Goal: Contribute content: Add original content to the website for others to see

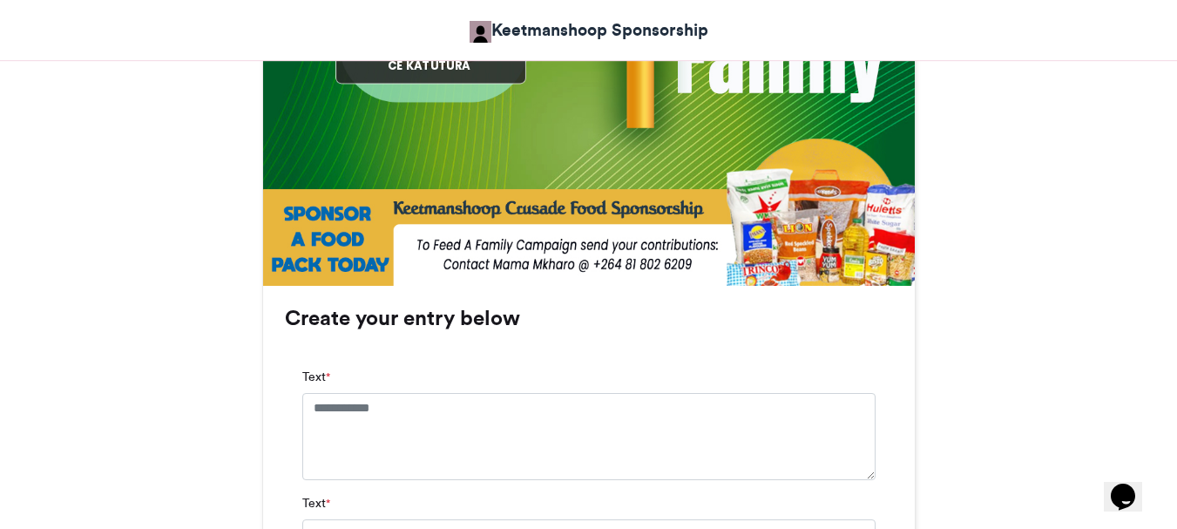
scroll to position [958, 0]
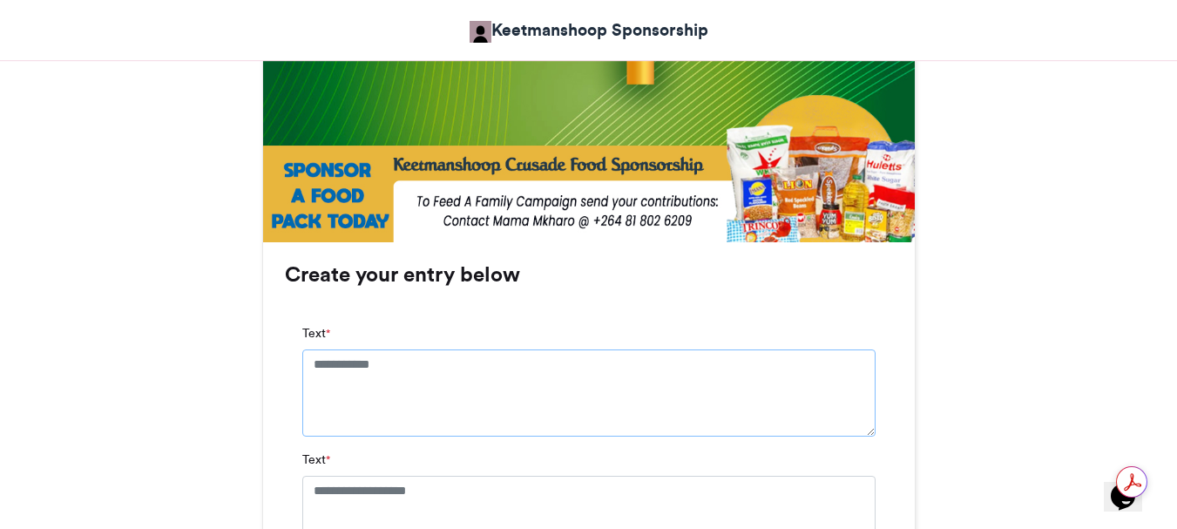
click at [314, 354] on textarea "Text *" at bounding box center [588, 392] width 573 height 87
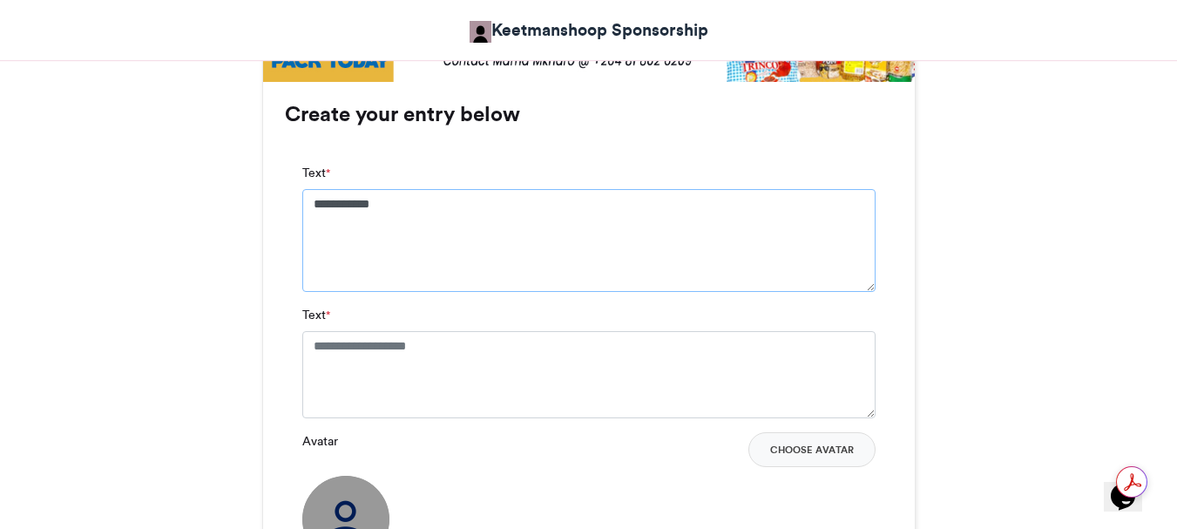
scroll to position [1132, 0]
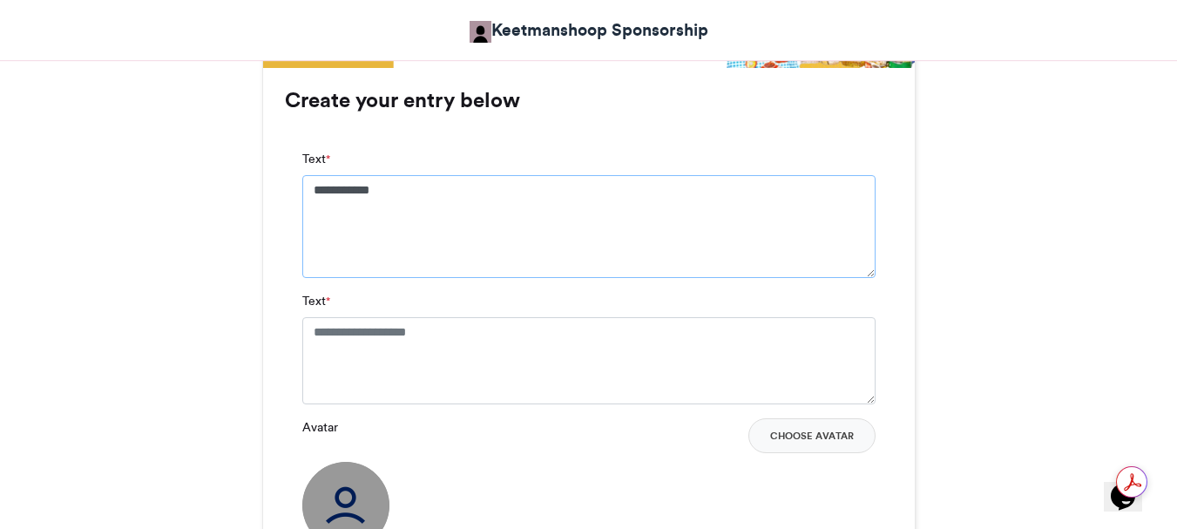
type textarea "**********"
click at [468, 336] on textarea "Text *" at bounding box center [588, 360] width 573 height 87
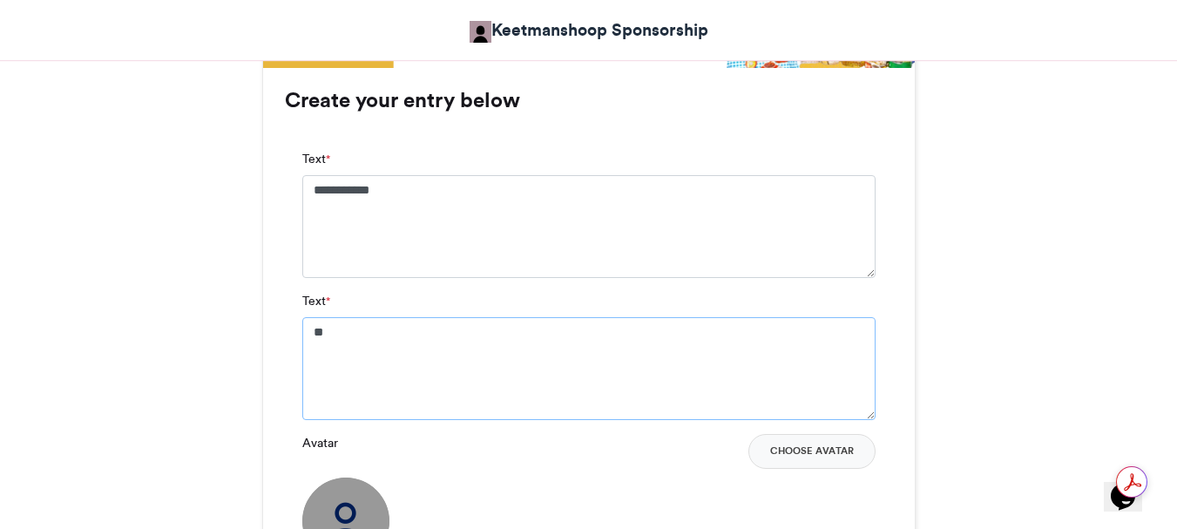
type textarea "*"
type textarea "**********"
click at [822, 452] on button "Choose Avatar" at bounding box center [811, 451] width 127 height 35
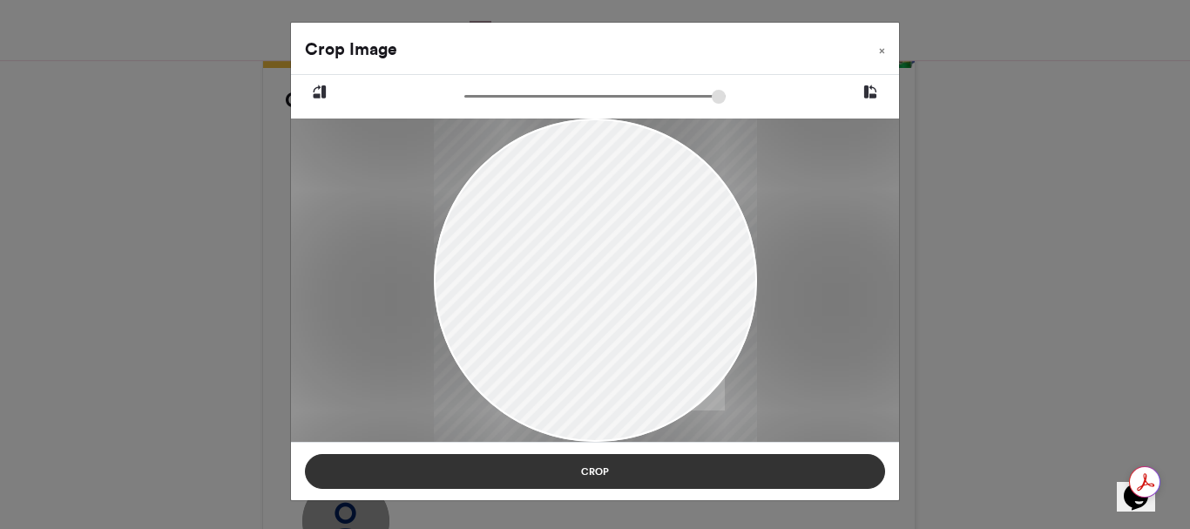
click at [581, 469] on button "Crop" at bounding box center [595, 471] width 580 height 35
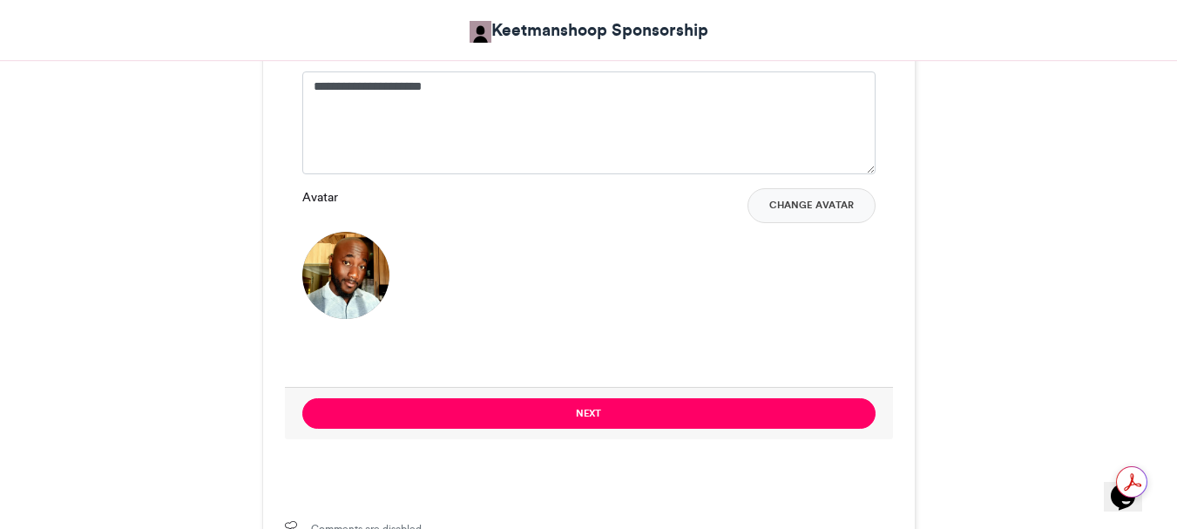
scroll to position [1568, 0]
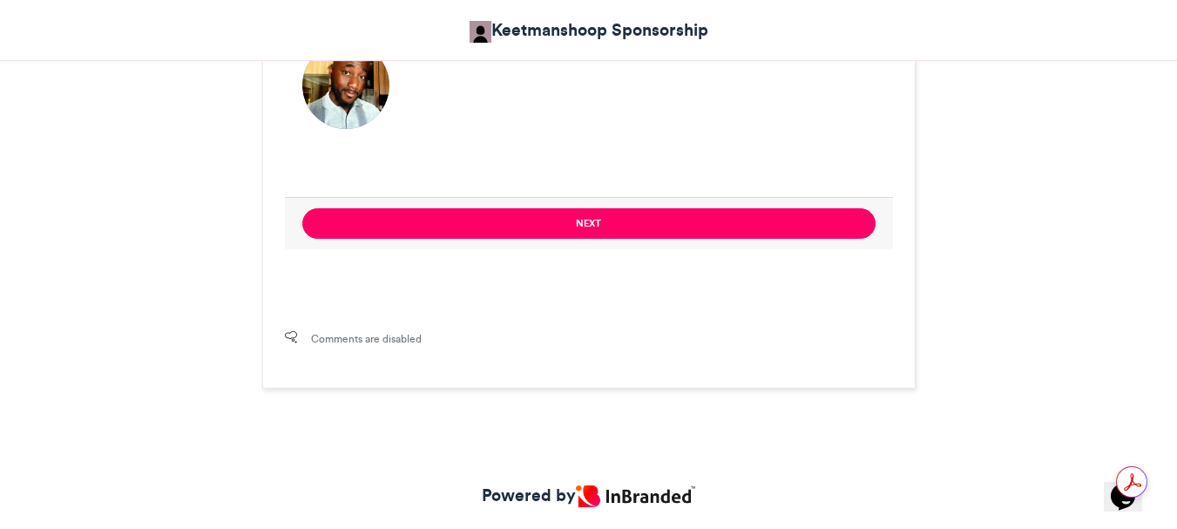
click at [573, 223] on button "Next" at bounding box center [588, 223] width 573 height 30
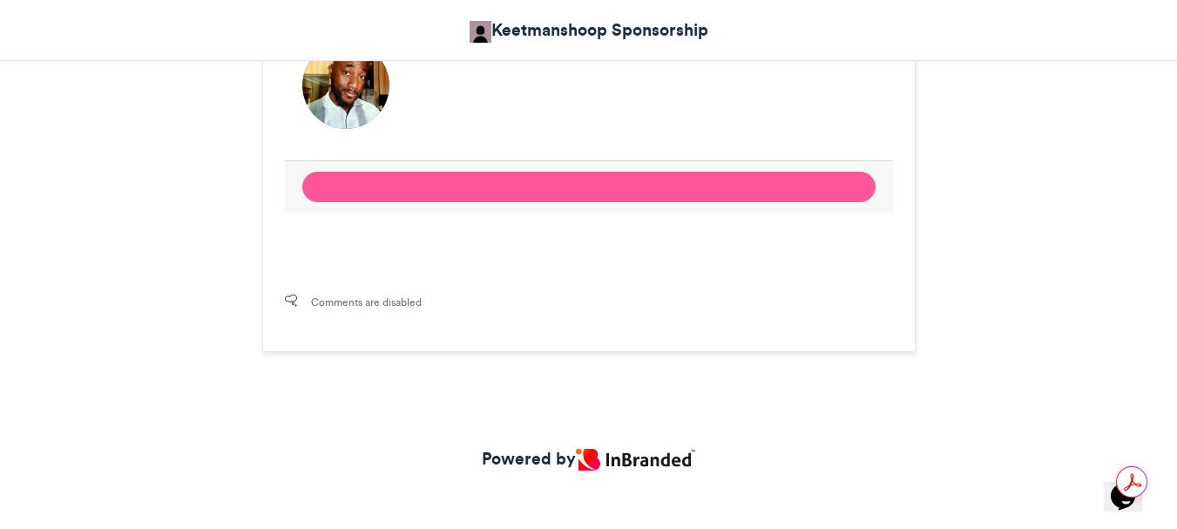
scroll to position [1040, 0]
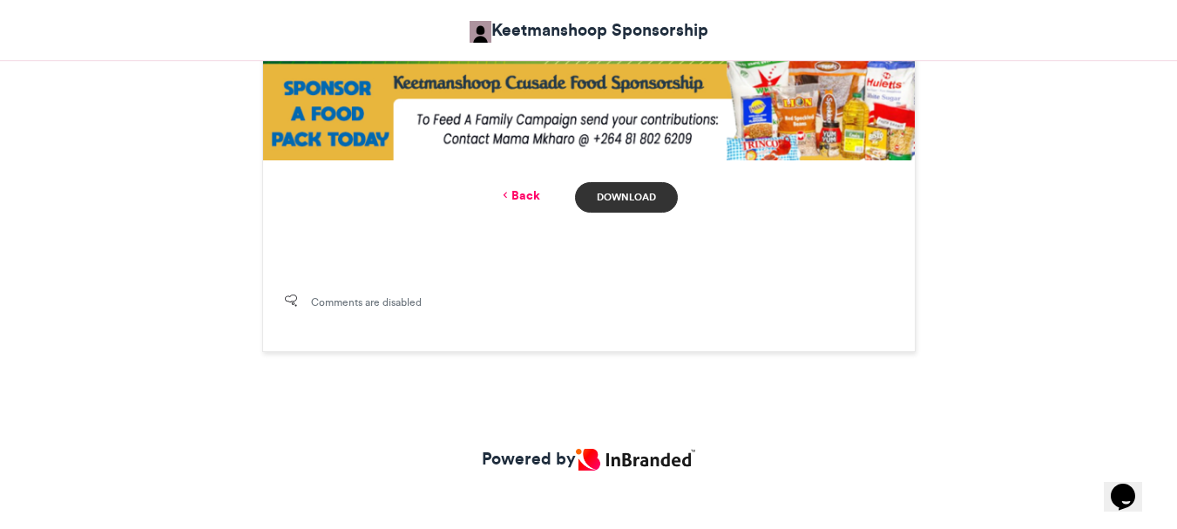
click at [617, 195] on link "Download" at bounding box center [626, 197] width 102 height 30
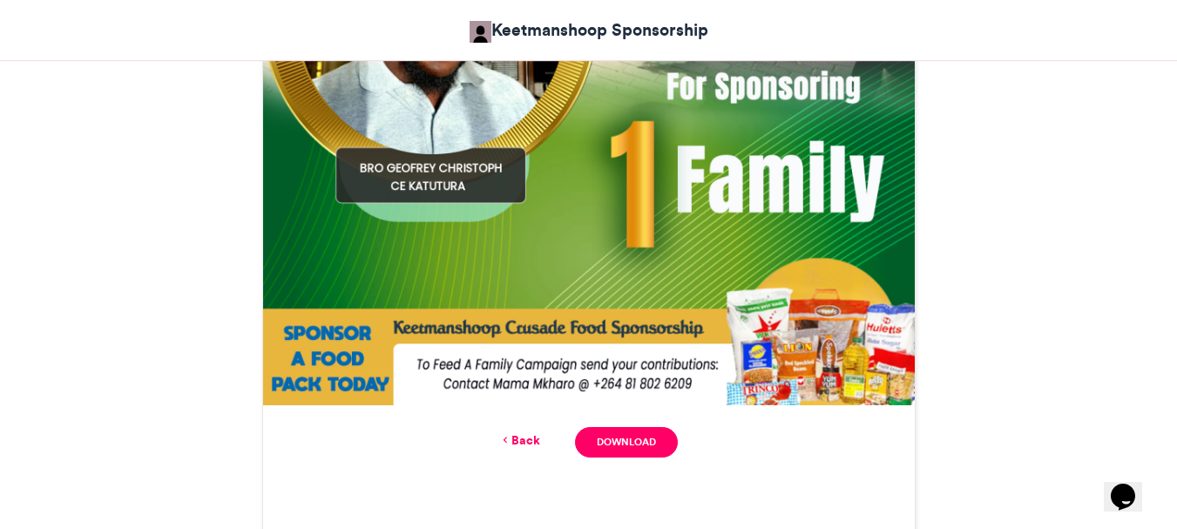
scroll to position [779, 0]
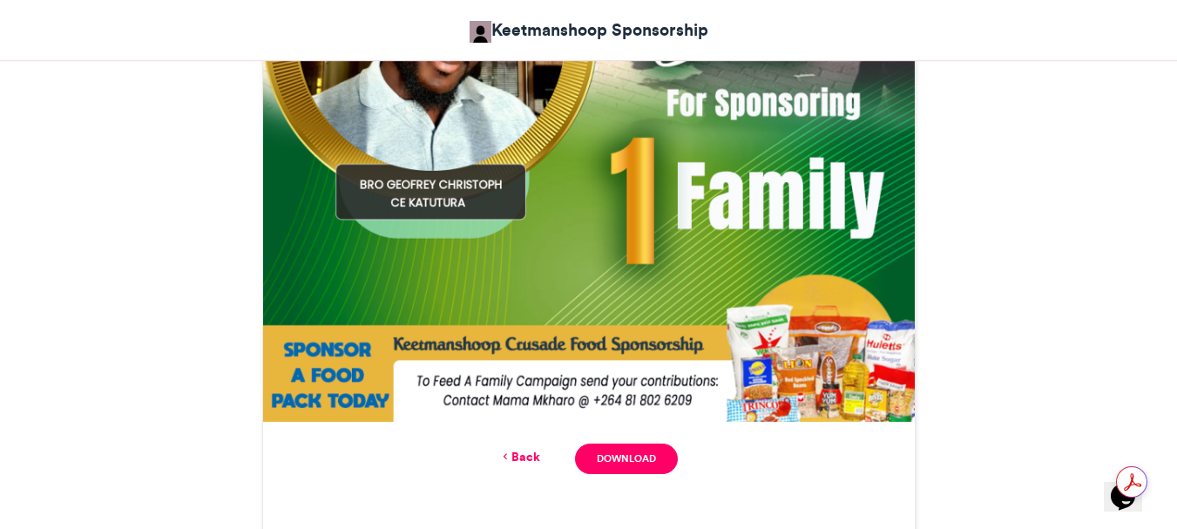
click at [519, 457] on link "Back" at bounding box center [519, 457] width 41 height 18
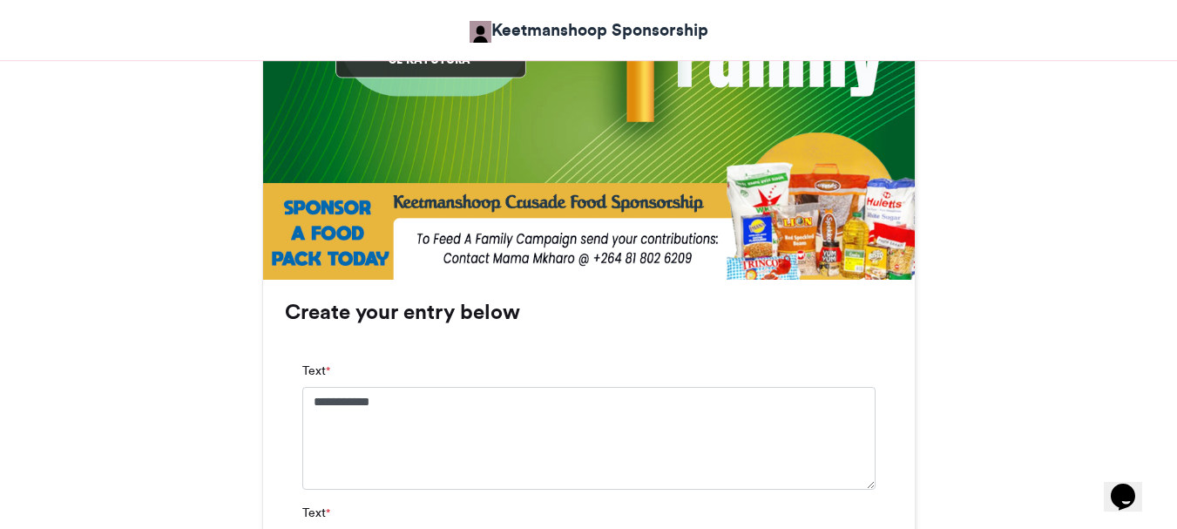
scroll to position [953, 0]
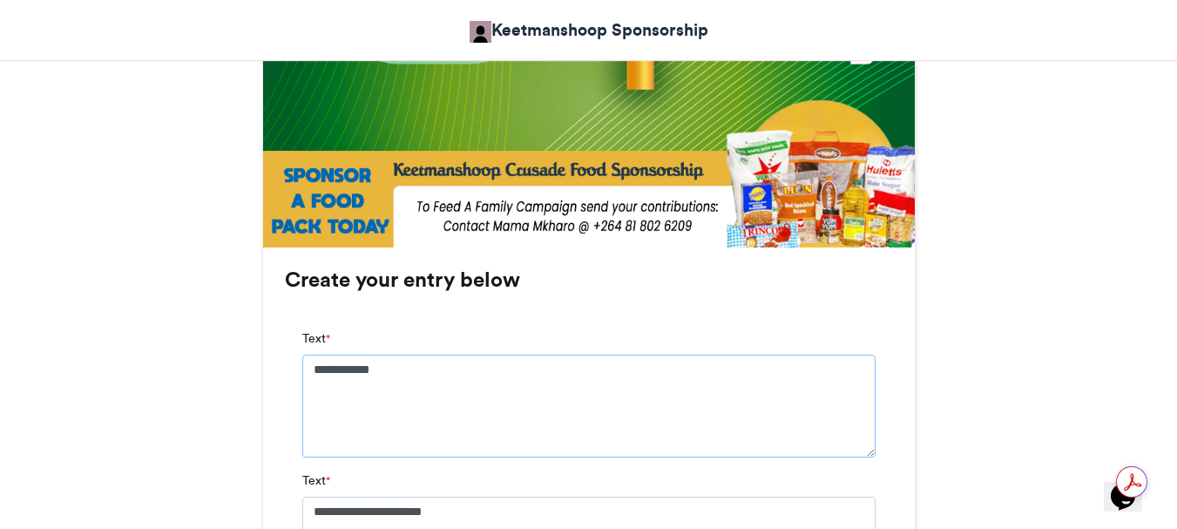
click at [404, 377] on textarea "**********" at bounding box center [588, 405] width 573 height 103
type textarea "*"
type textarea "*******"
type textarea "*"
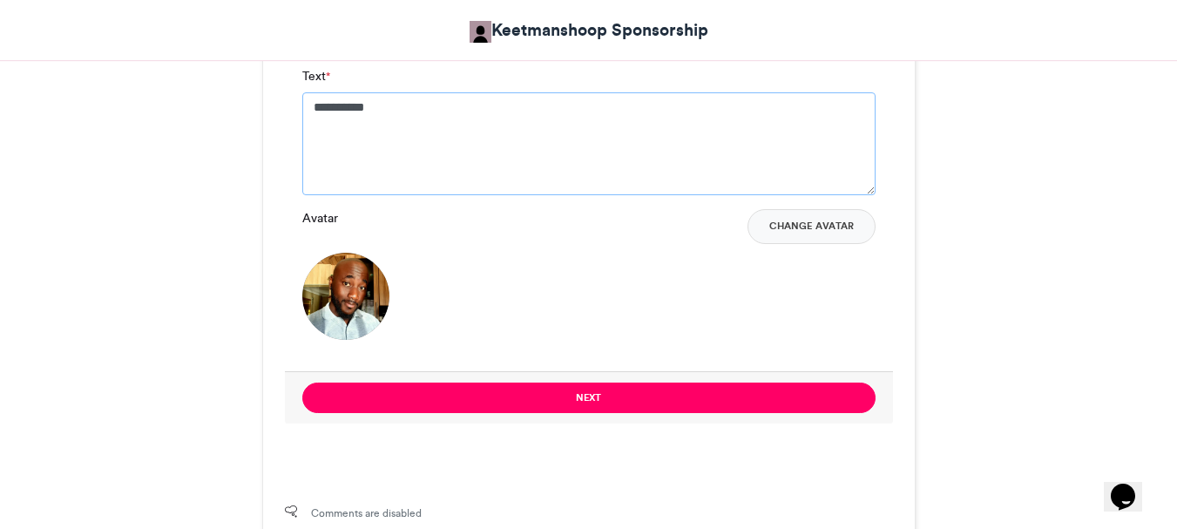
scroll to position [1388, 0]
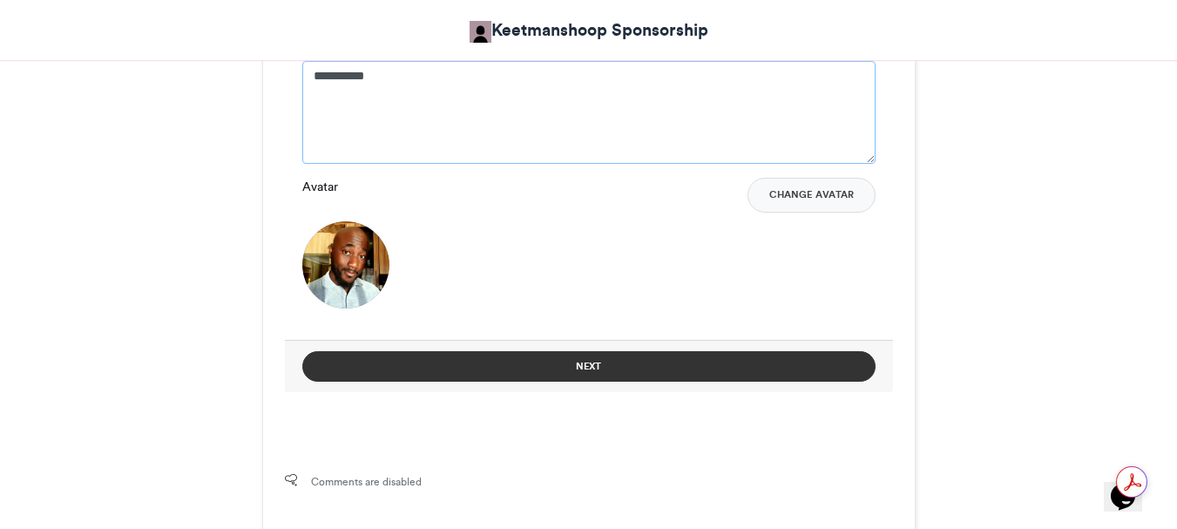
type textarea "**********"
click at [594, 362] on button "Next" at bounding box center [588, 366] width 573 height 30
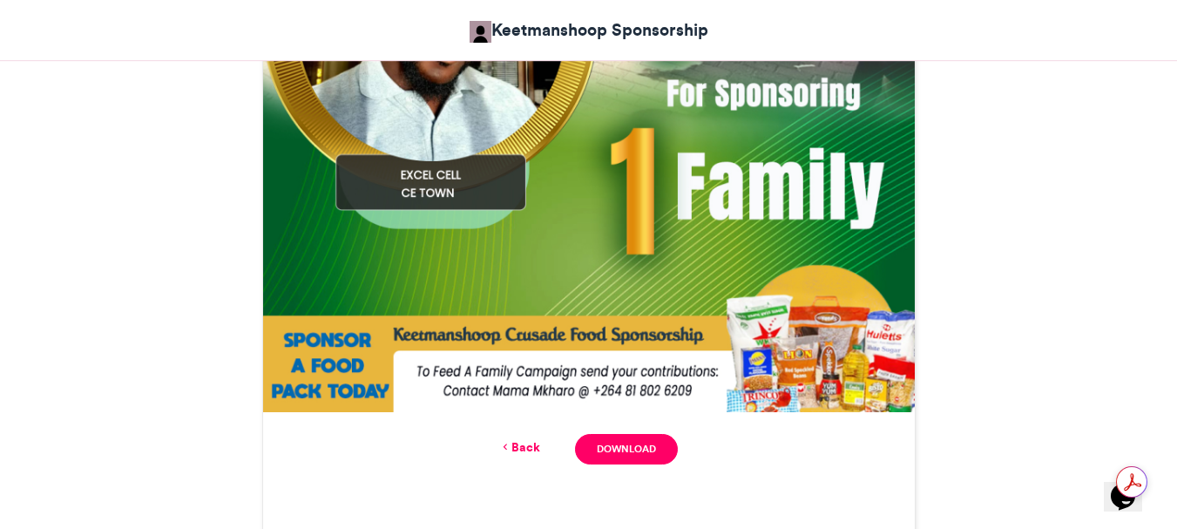
scroll to position [878, 0]
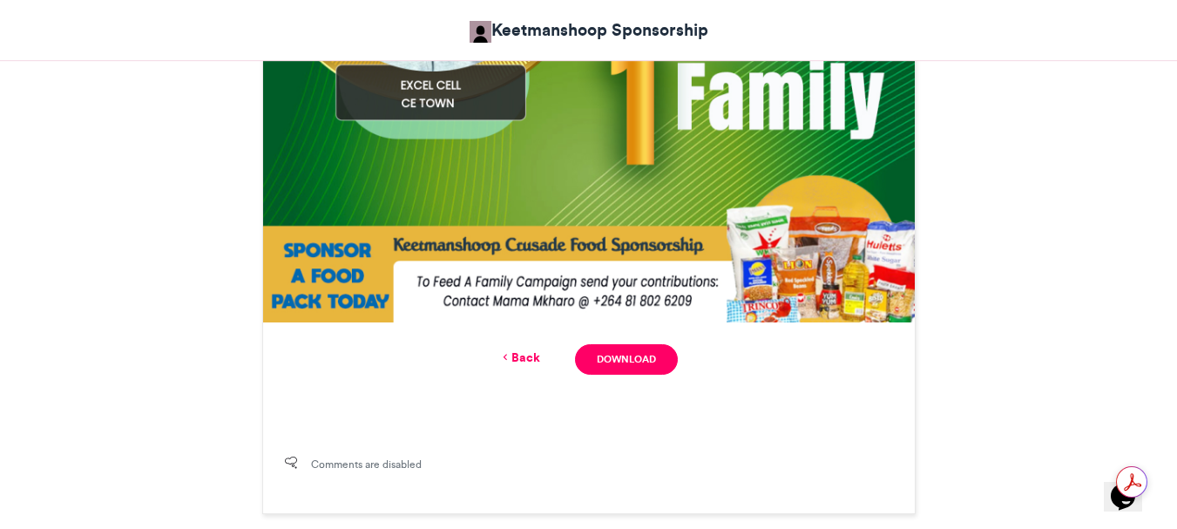
click at [523, 360] on link "Back" at bounding box center [519, 357] width 41 height 18
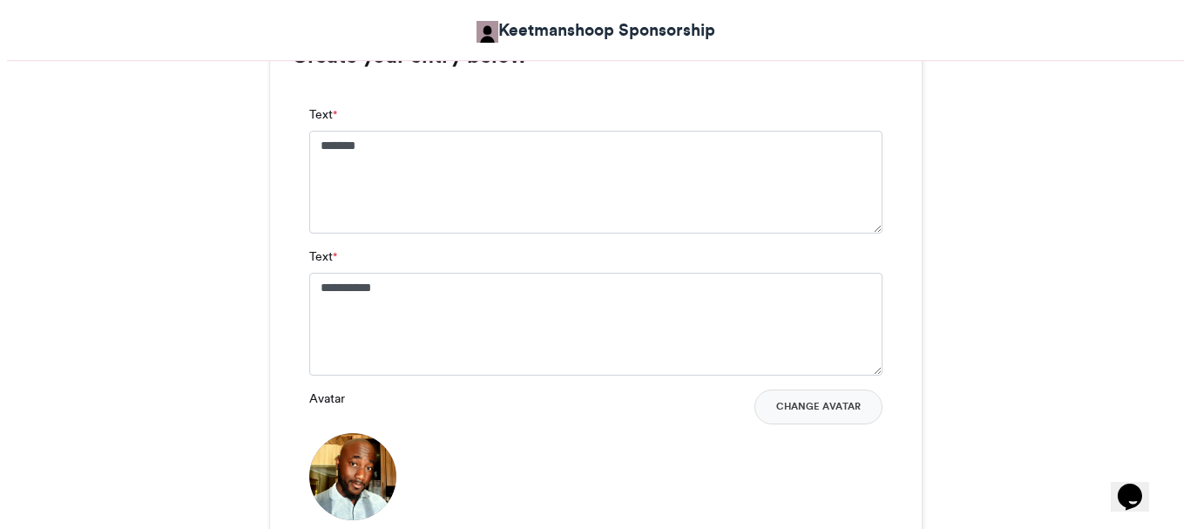
scroll to position [1144, 0]
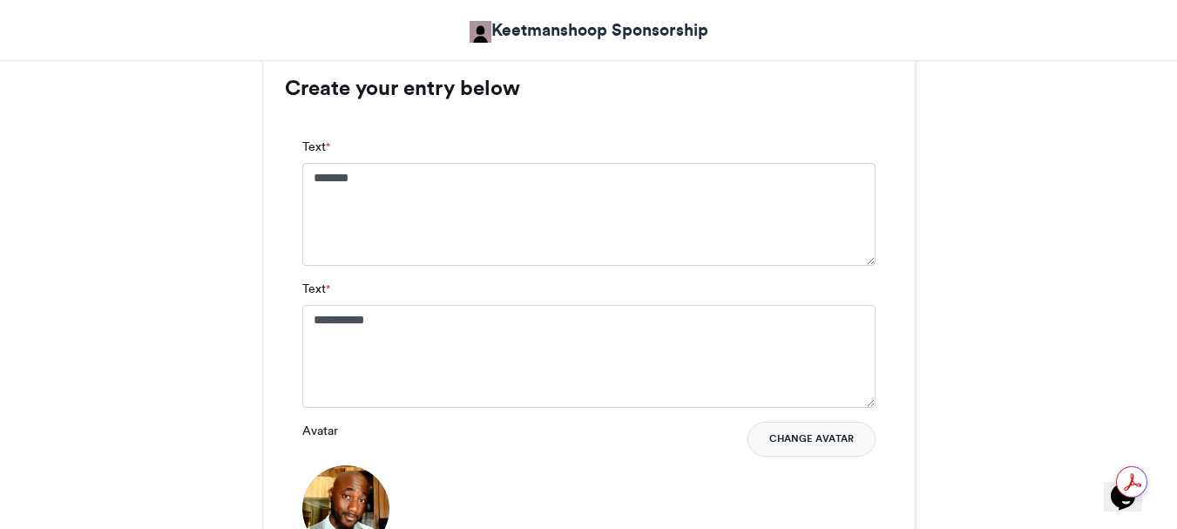
click at [808, 437] on button "Change Avatar" at bounding box center [811, 439] width 128 height 35
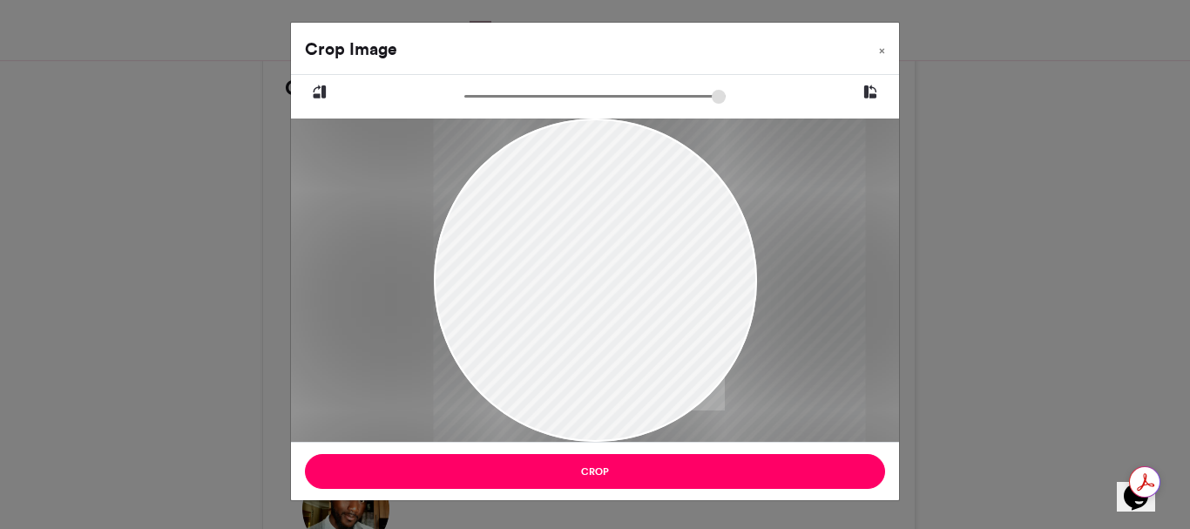
drag, startPoint x: 685, startPoint y: 224, endPoint x: 768, endPoint y: 333, distance: 137.3
click at [768, 333] on div at bounding box center [649, 279] width 432 height 323
drag, startPoint x: 501, startPoint y: 202, endPoint x: 538, endPoint y: 240, distance: 53.6
click at [538, 240] on div at bounding box center [649, 279] width 432 height 323
drag, startPoint x: 681, startPoint y: 209, endPoint x: 551, endPoint y: 351, distance: 192.3
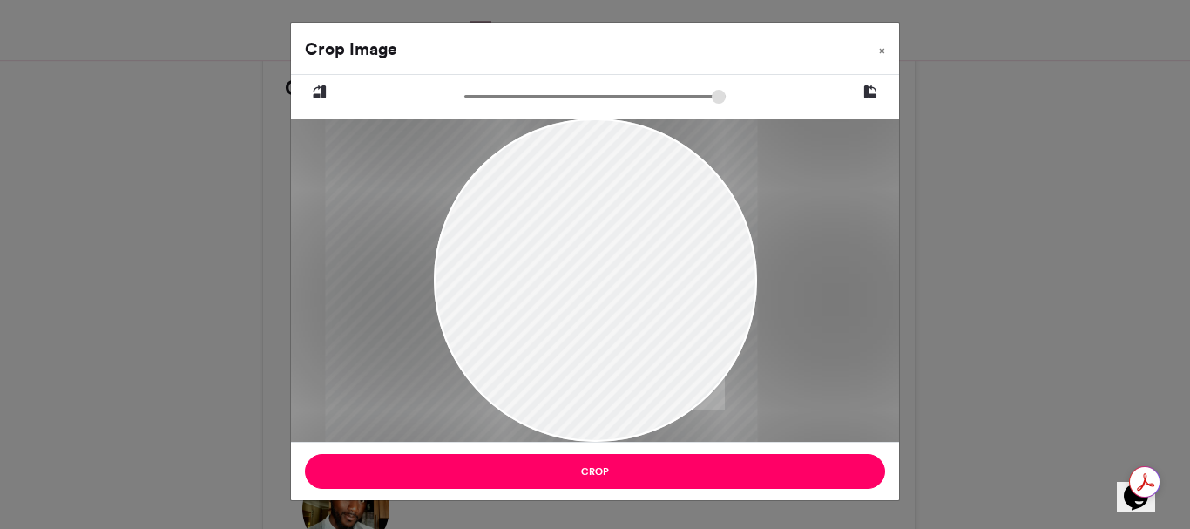
click at [551, 351] on div at bounding box center [541, 279] width 432 height 323
drag, startPoint x: 691, startPoint y: 224, endPoint x: 647, endPoint y: 260, distance: 56.3
click at [647, 260] on div at bounding box center [541, 279] width 432 height 323
drag, startPoint x: 468, startPoint y: 90, endPoint x: 438, endPoint y: 95, distance: 30.1
click at [464, 94] on input "zoom" at bounding box center [594, 96] width 261 height 17
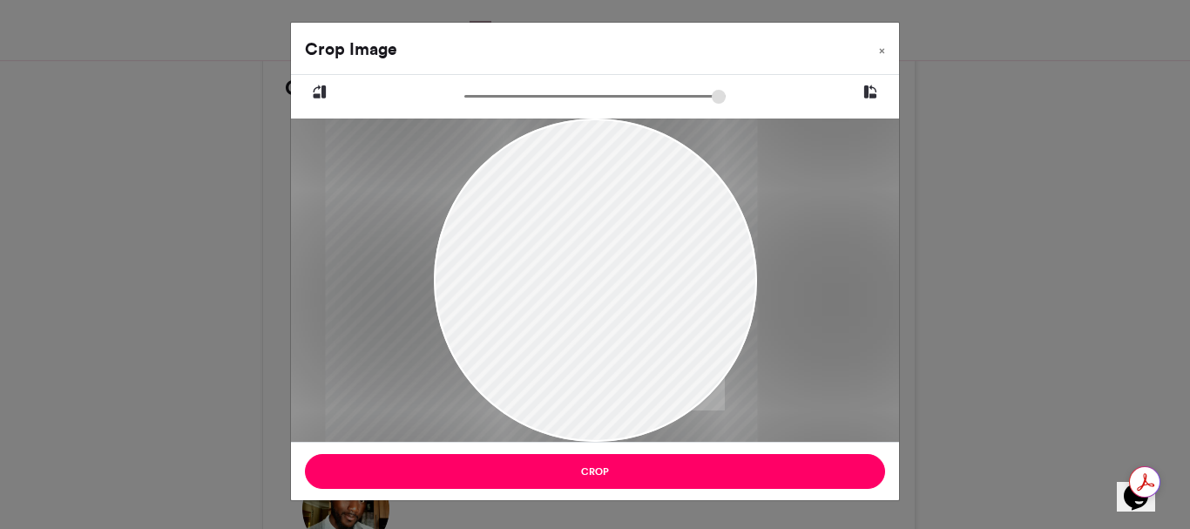
type input "******"
drag, startPoint x: 473, startPoint y: 91, endPoint x: 443, endPoint y: 92, distance: 29.7
click at [464, 92] on input "zoom" at bounding box center [594, 96] width 261 height 17
drag, startPoint x: 540, startPoint y: 226, endPoint x: 609, endPoint y: 293, distance: 96.7
click at [609, 293] on div at bounding box center [610, 279] width 432 height 323
